Goal: Information Seeking & Learning: Learn about a topic

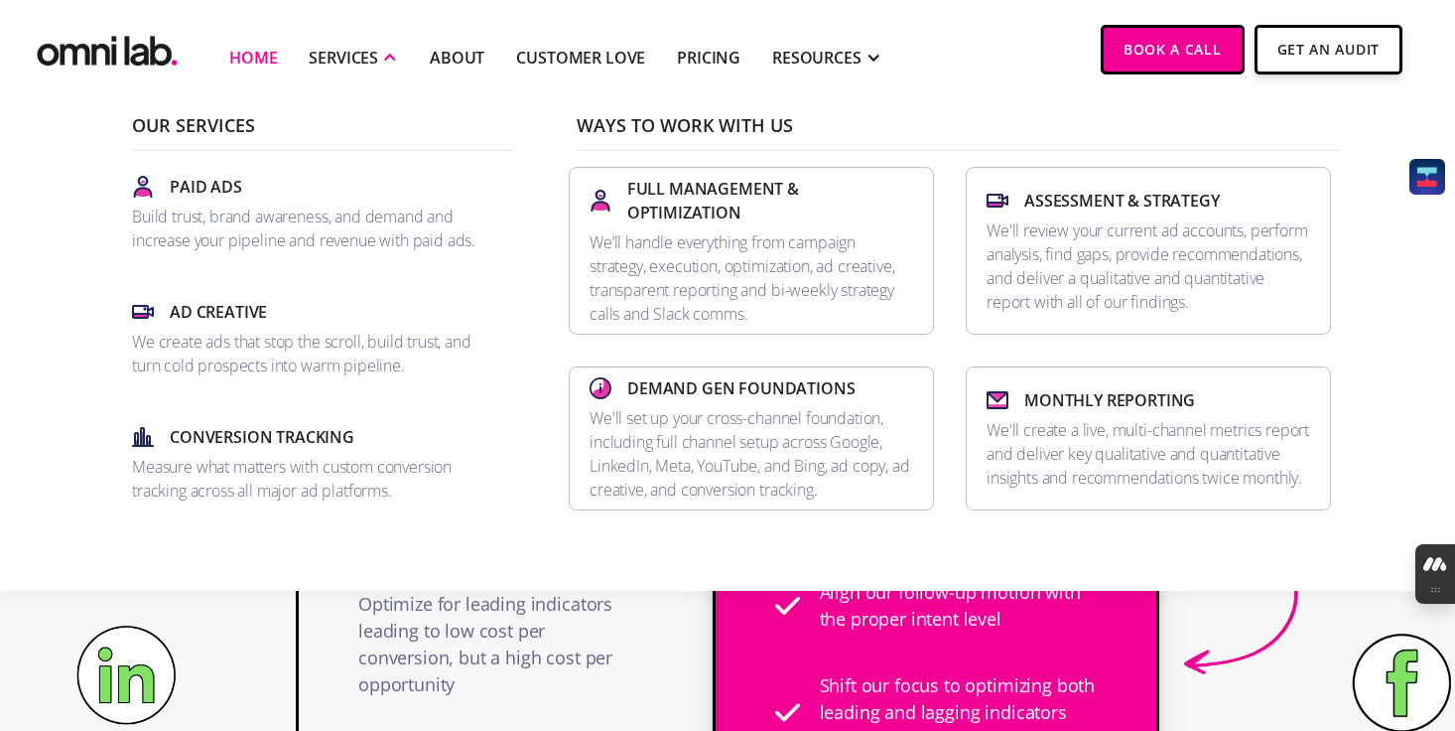
scroll to position [1105, 0]
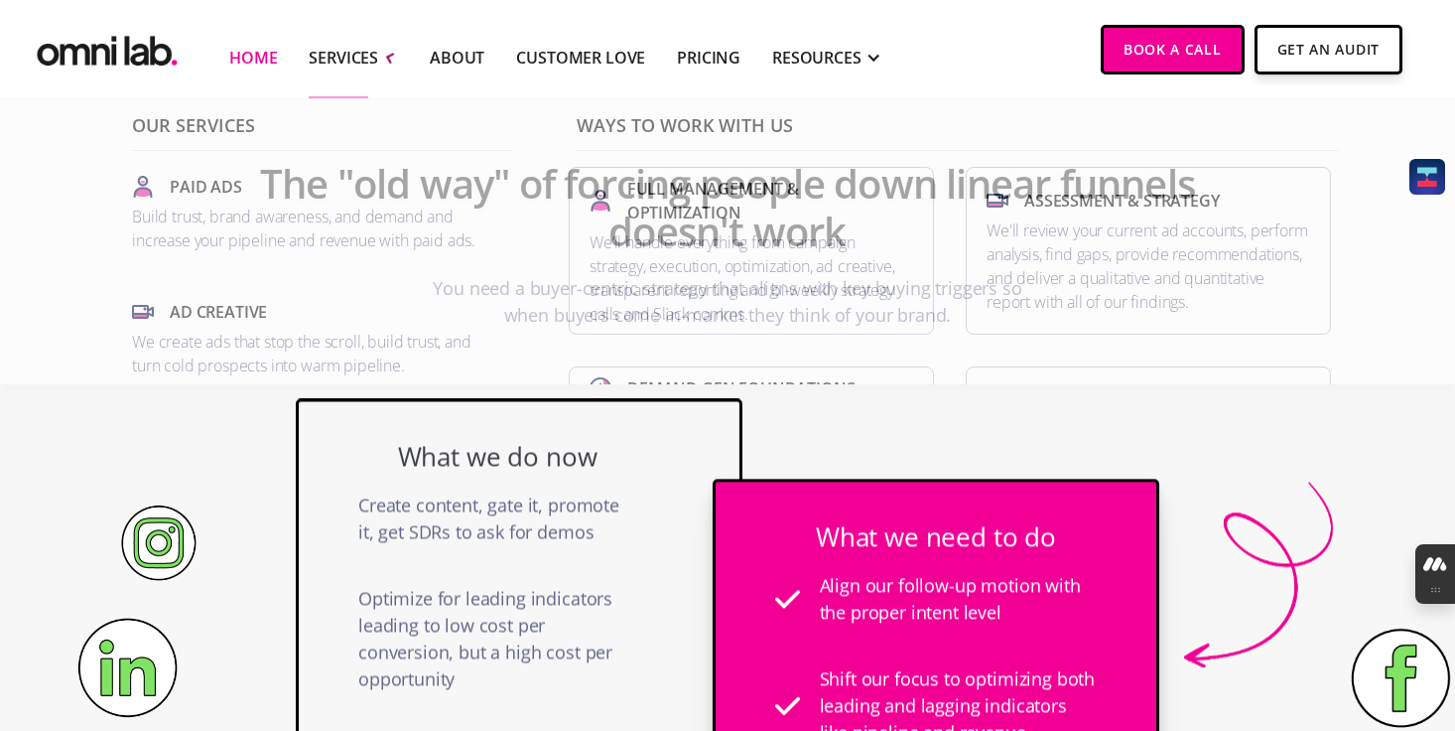
click at [251, 627] on div "What we do now Create content, gate it, promote it, get SDRs to ask for demos O…" at bounding box center [727, 722] width 1455 height 668
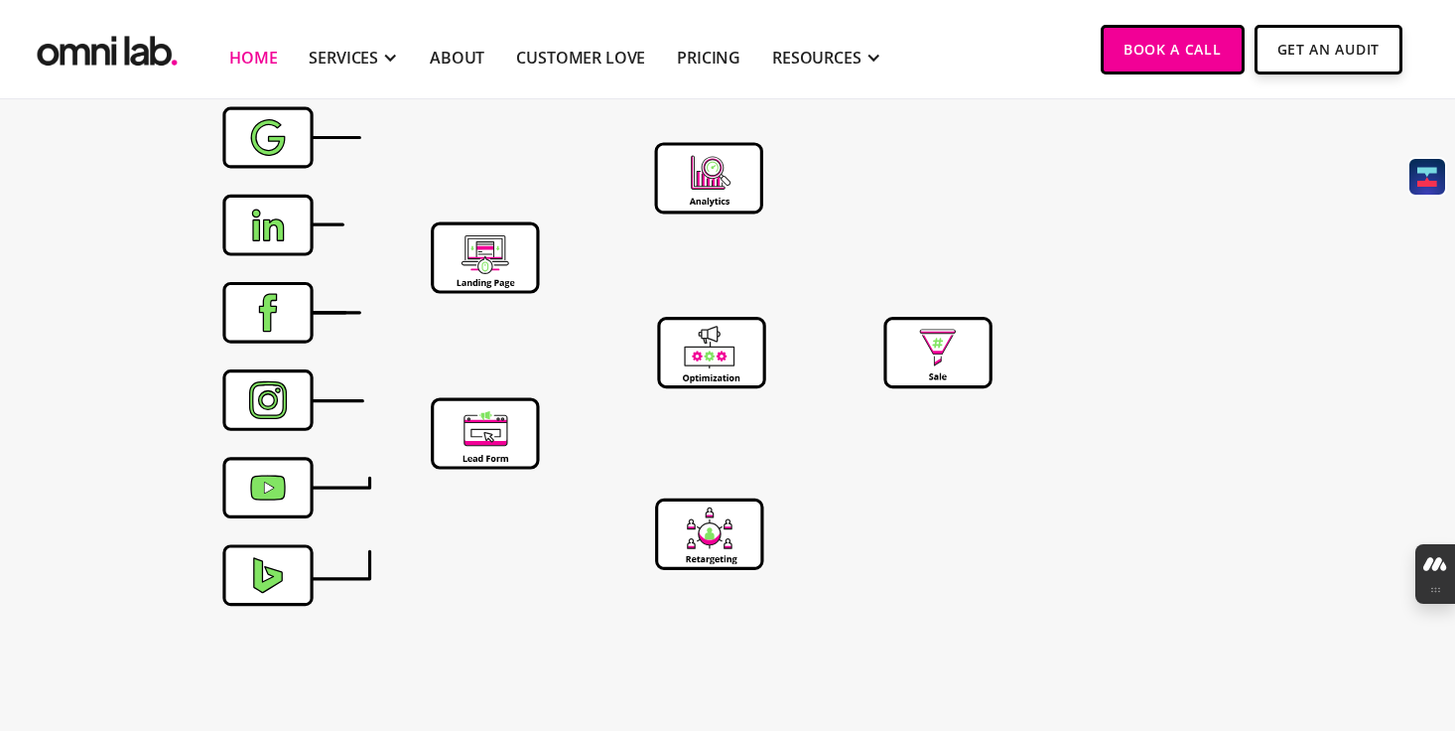
scroll to position [6227, 0]
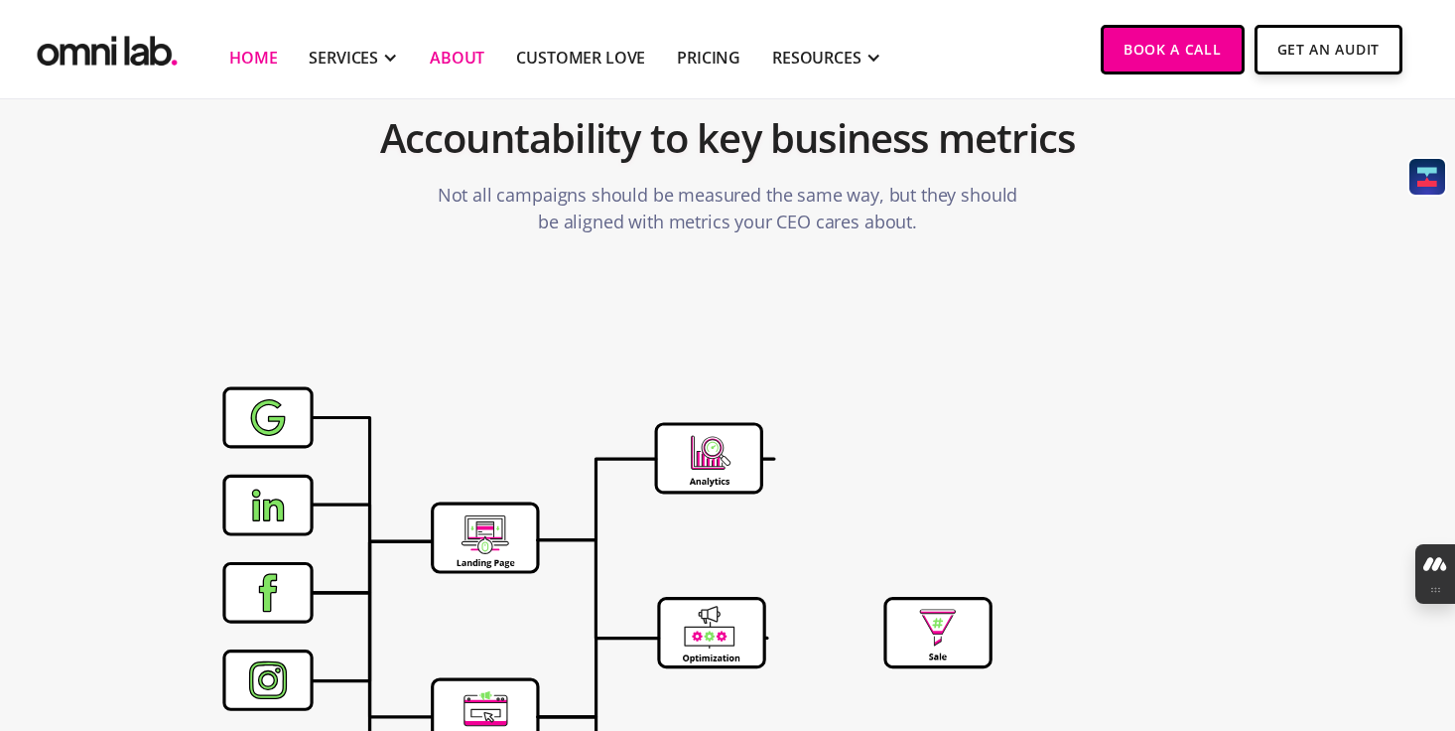
click at [456, 63] on link "About" at bounding box center [457, 58] width 55 height 24
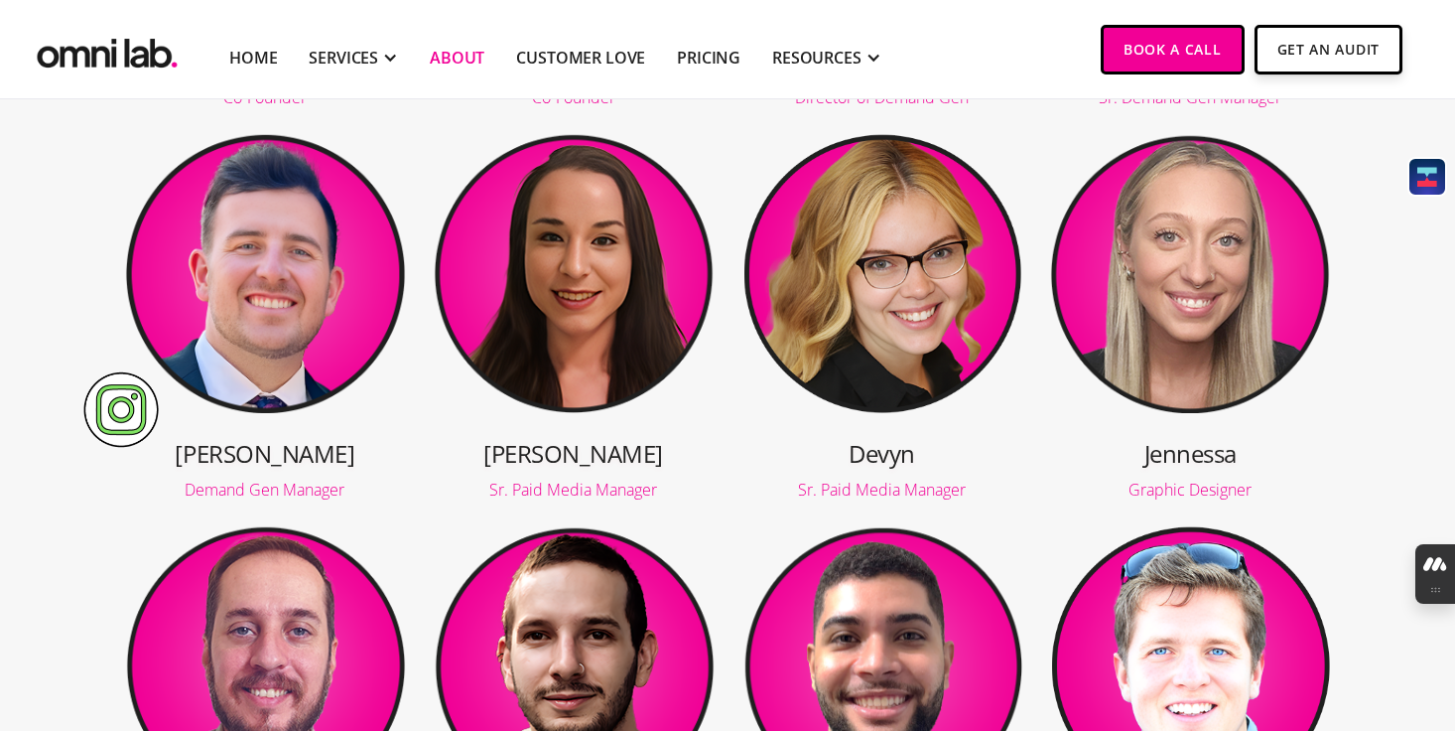
scroll to position [737, 0]
